Goal: Task Accomplishment & Management: Complete application form

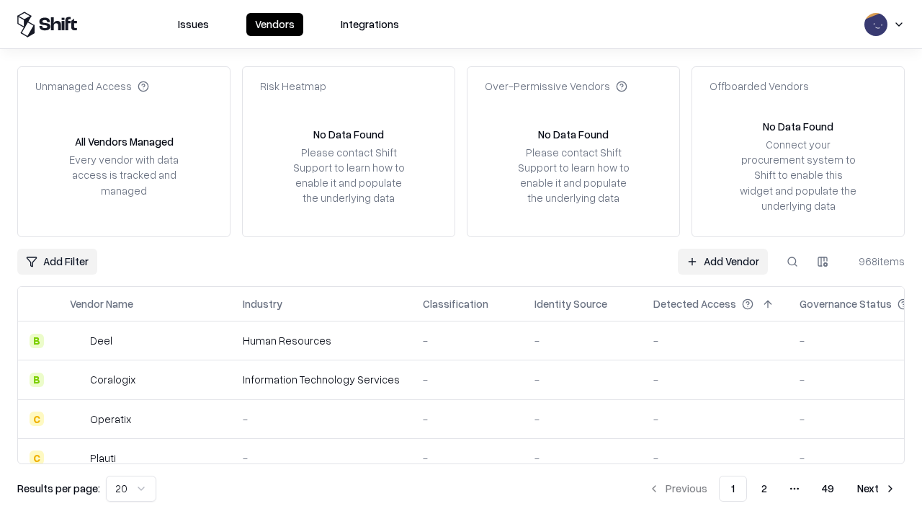
click at [723, 261] on link "Add Vendor" at bounding box center [723, 262] width 90 height 26
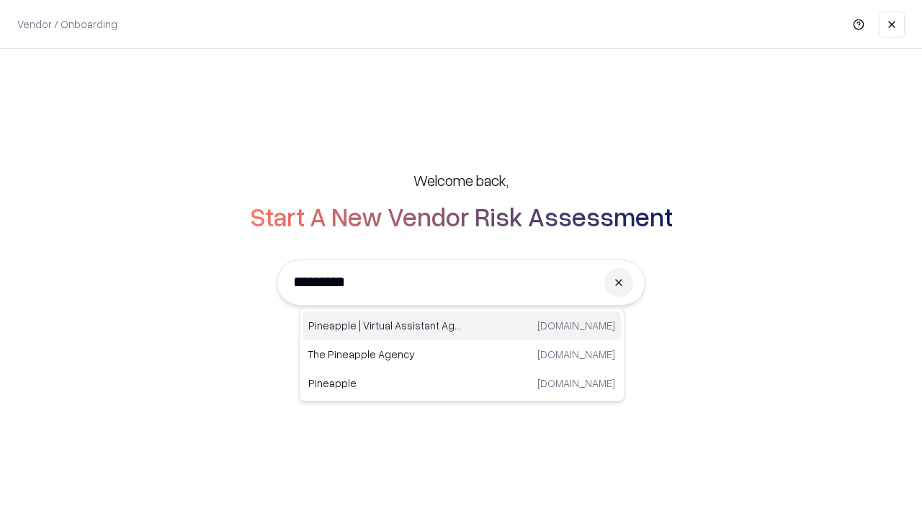
click at [462, 326] on div "Pineapple | Virtual Assistant Agency [DOMAIN_NAME]" at bounding box center [462, 325] width 318 height 29
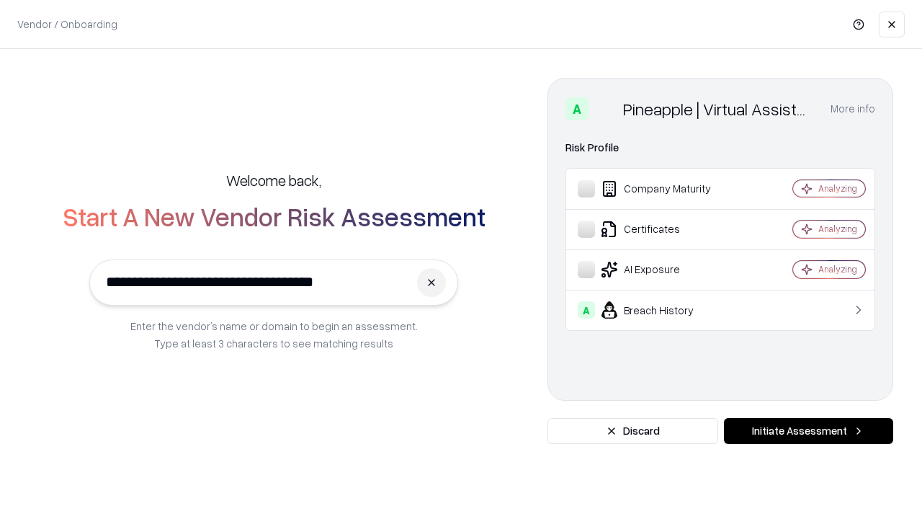
type input "**********"
click at [808, 431] on button "Initiate Assessment" at bounding box center [808, 431] width 169 height 26
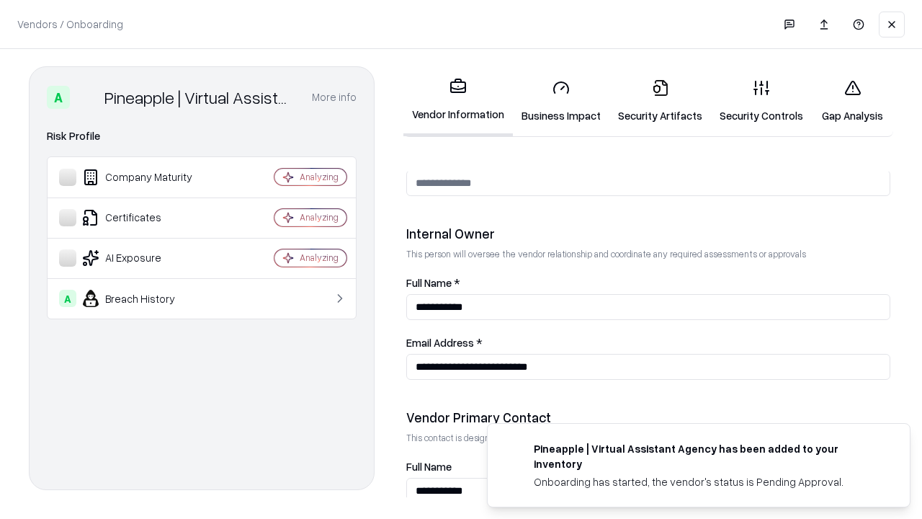
scroll to position [746, 0]
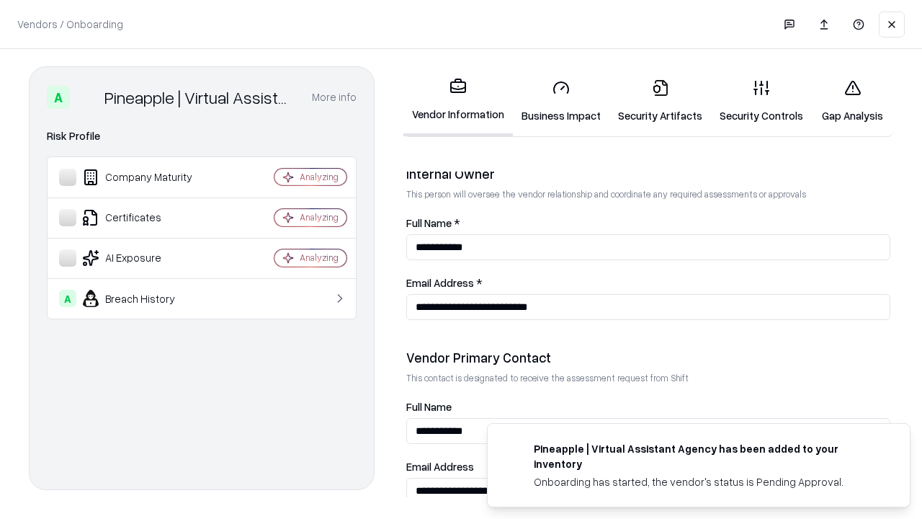
click at [561, 101] on link "Business Impact" at bounding box center [561, 101] width 97 height 67
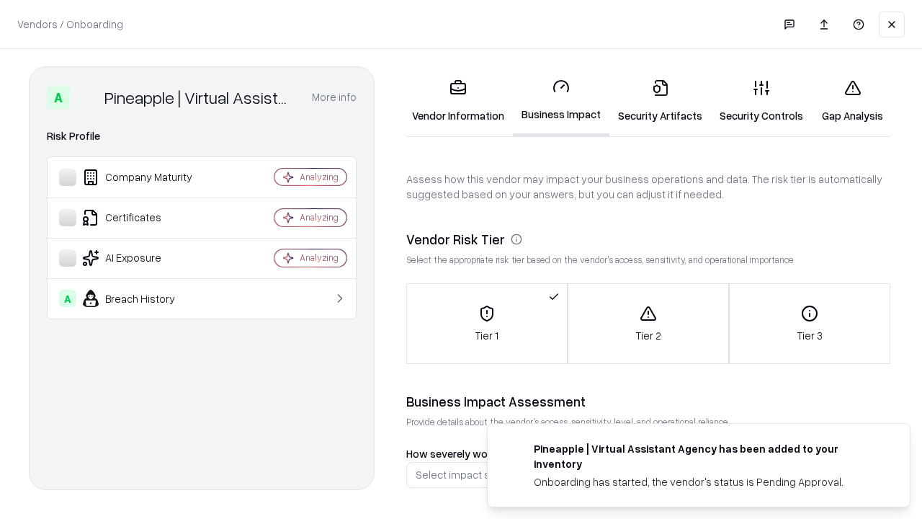
click at [660, 101] on link "Security Artifacts" at bounding box center [661, 101] width 102 height 67
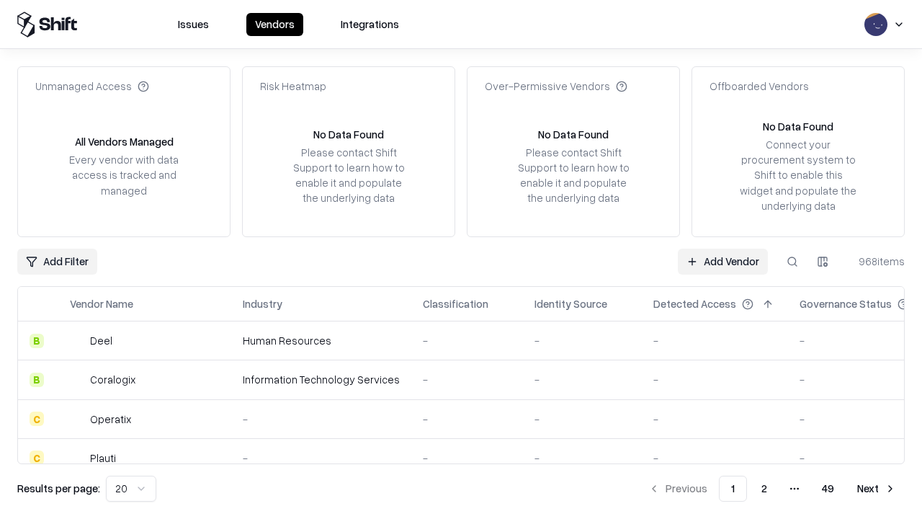
click at [723, 261] on link "Add Vendor" at bounding box center [723, 262] width 90 height 26
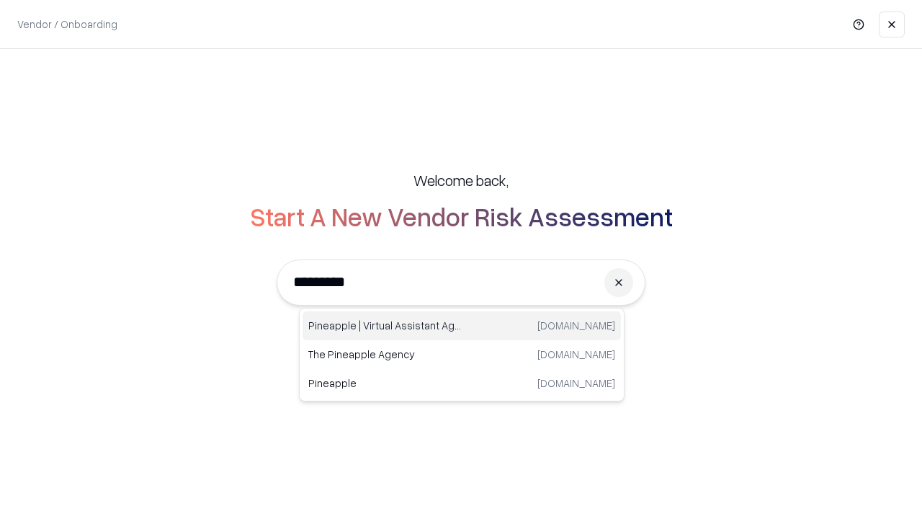
click at [462, 326] on div "Pineapple | Virtual Assistant Agency [DOMAIN_NAME]" at bounding box center [462, 325] width 318 height 29
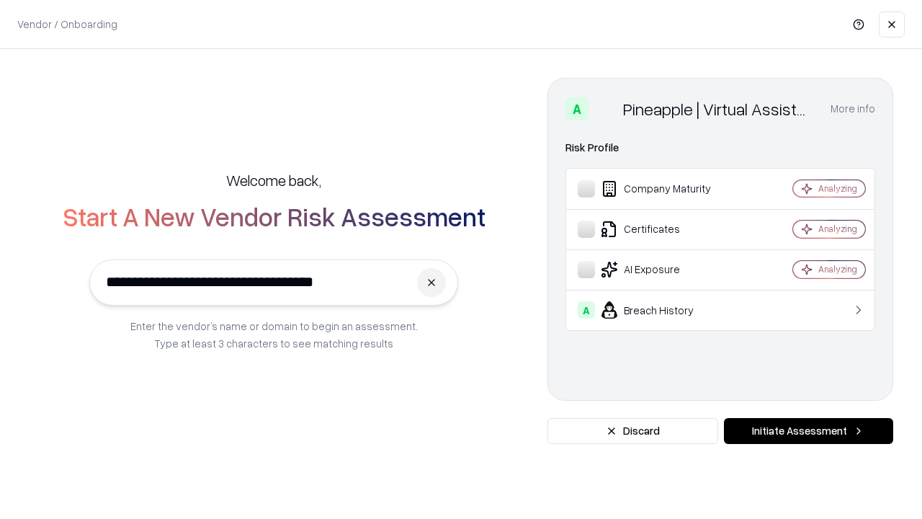
type input "**********"
click at [808, 431] on button "Initiate Assessment" at bounding box center [808, 431] width 169 height 26
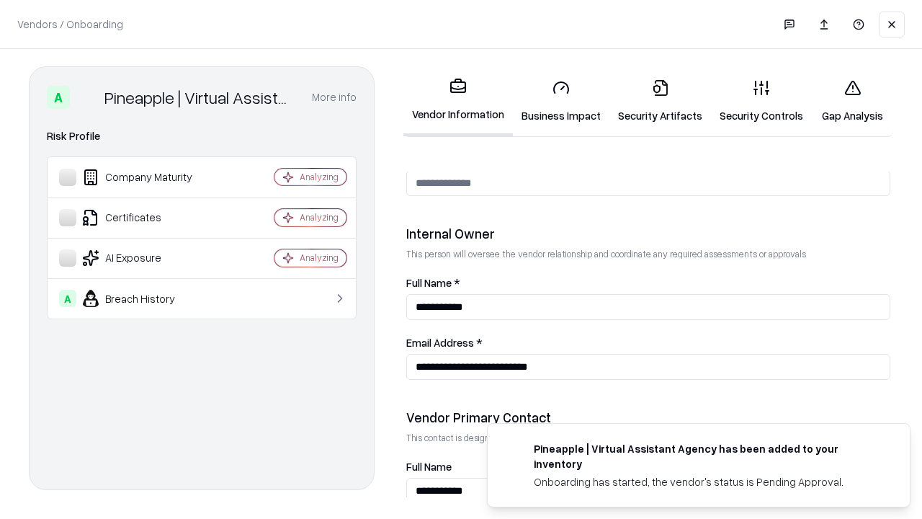
scroll to position [746, 0]
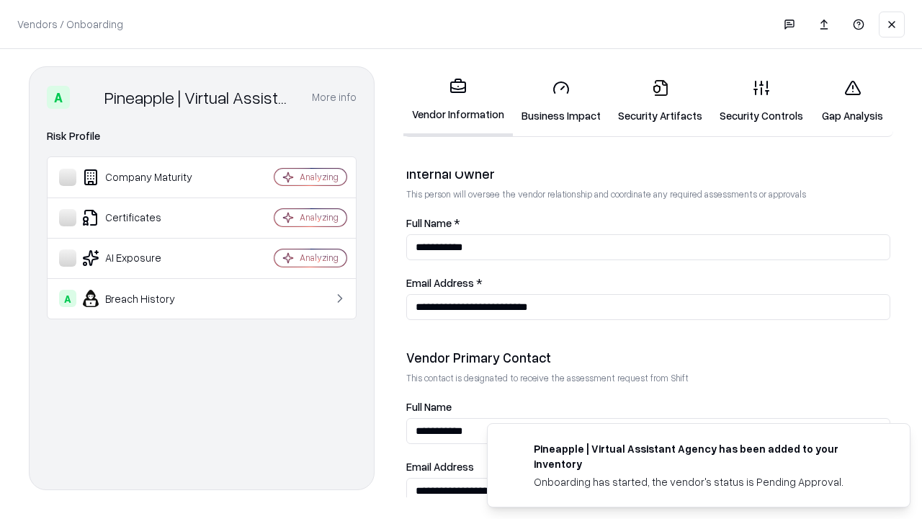
click at [852, 101] on link "Gap Analysis" at bounding box center [852, 101] width 81 height 67
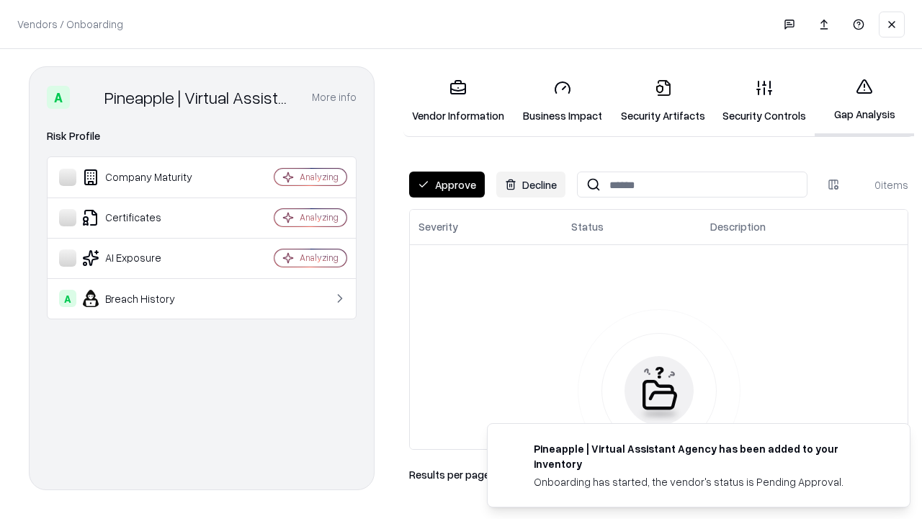
click at [447, 184] on button "Approve" at bounding box center [447, 184] width 76 height 26
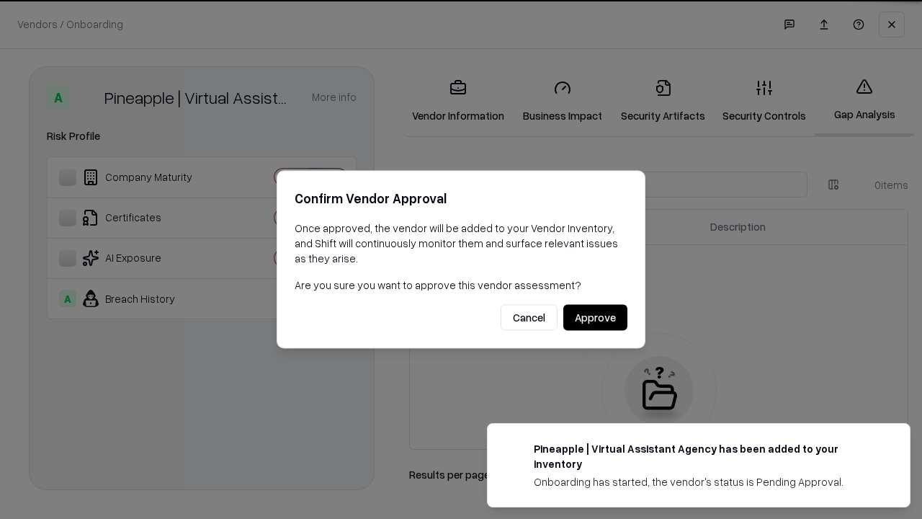
click at [595, 317] on button "Approve" at bounding box center [595, 318] width 64 height 26
